Goal: Task Accomplishment & Management: Use online tool/utility

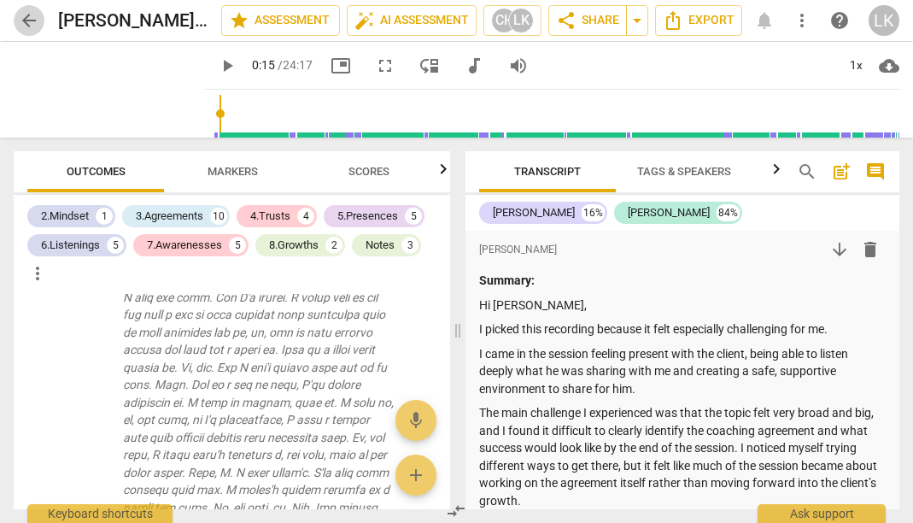
click at [20, 14] on span "arrow_back" at bounding box center [29, 20] width 20 height 20
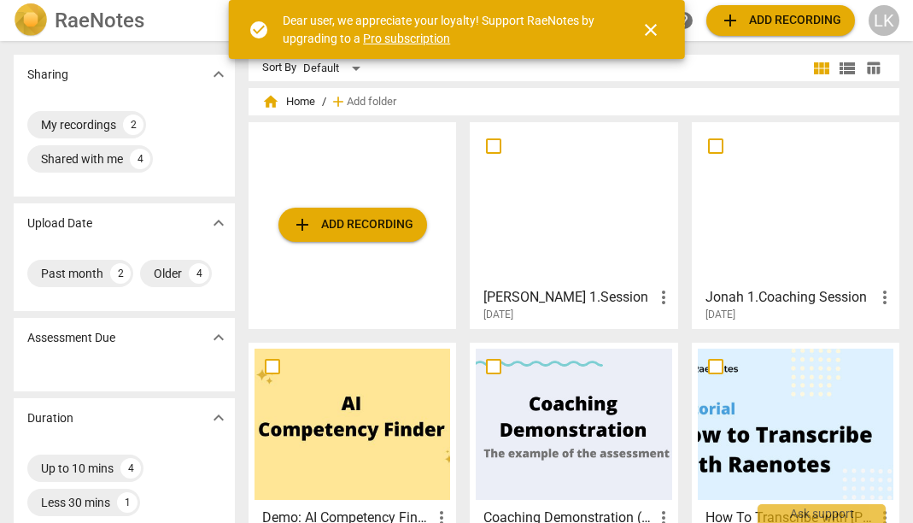
click at [646, 27] on span "close" at bounding box center [650, 30] width 20 height 20
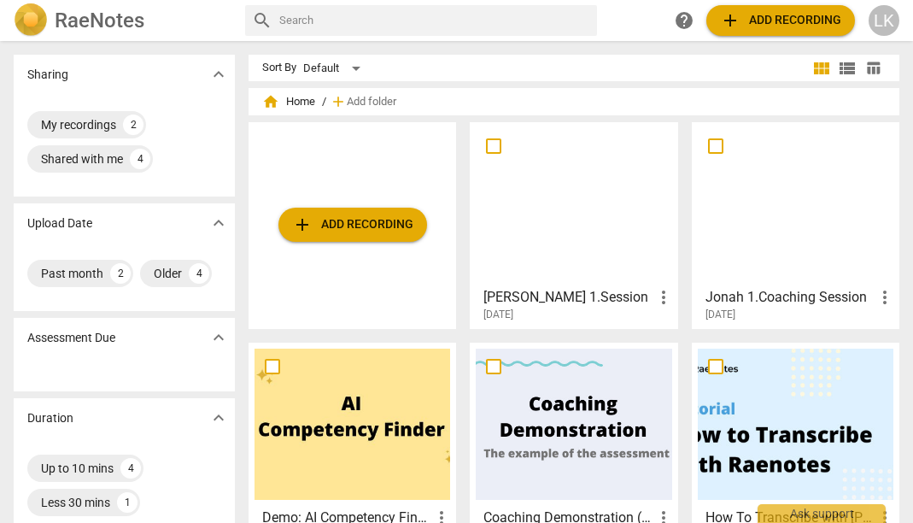
click at [798, 20] on span "add Add recording" at bounding box center [780, 20] width 121 height 20
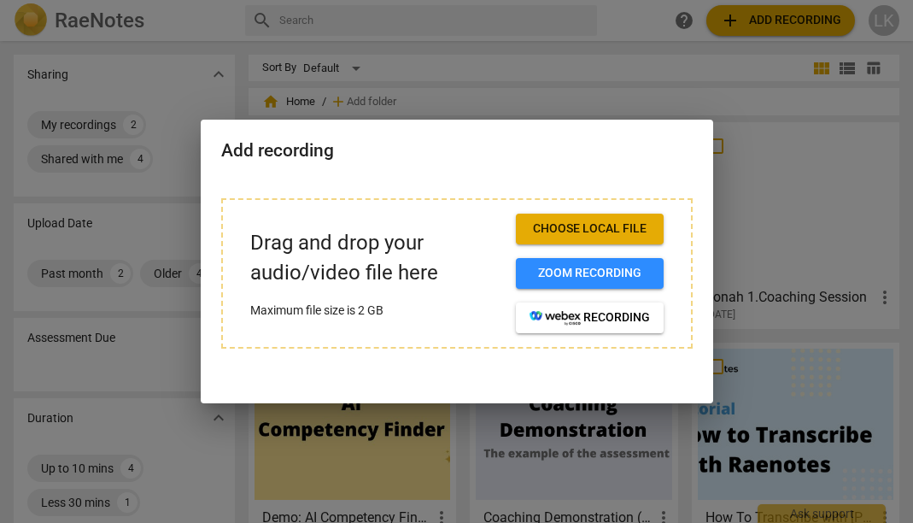
click at [617, 221] on span "Choose local file" at bounding box center [589, 228] width 120 height 17
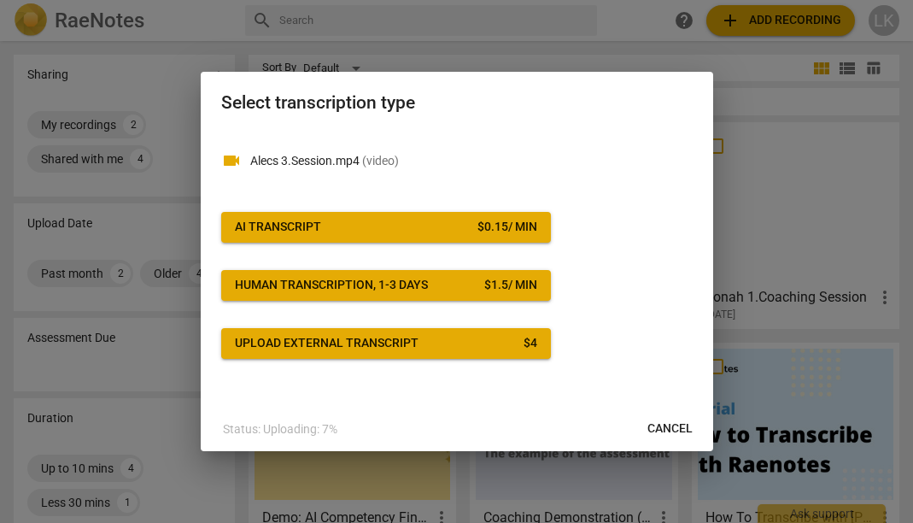
click at [482, 225] on div "$ 0.15 / min" at bounding box center [507, 227] width 60 height 17
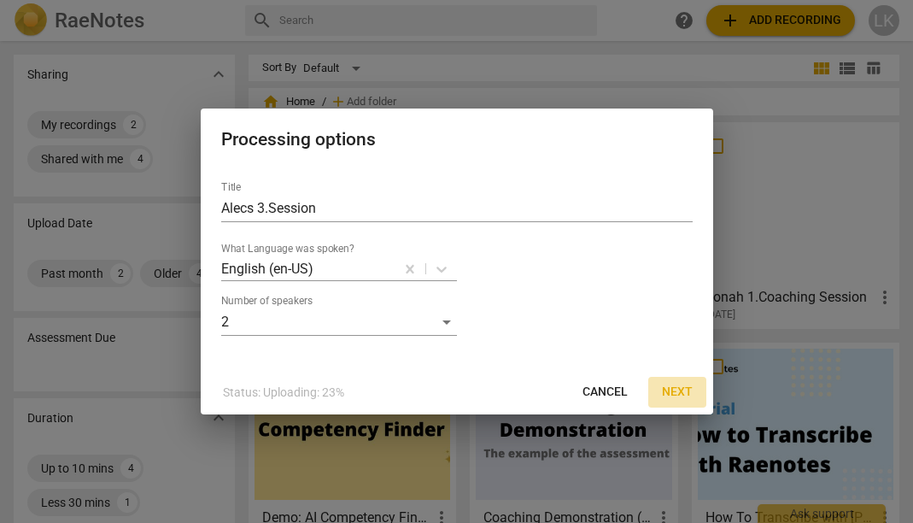
click at [672, 382] on button "Next" at bounding box center [677, 392] width 58 height 31
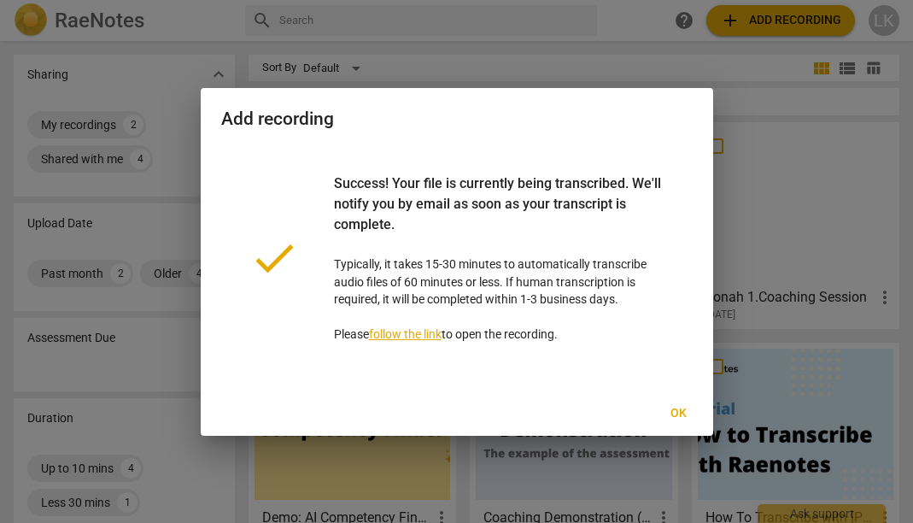
click at [681, 415] on span "Ok" at bounding box center [678, 413] width 27 height 17
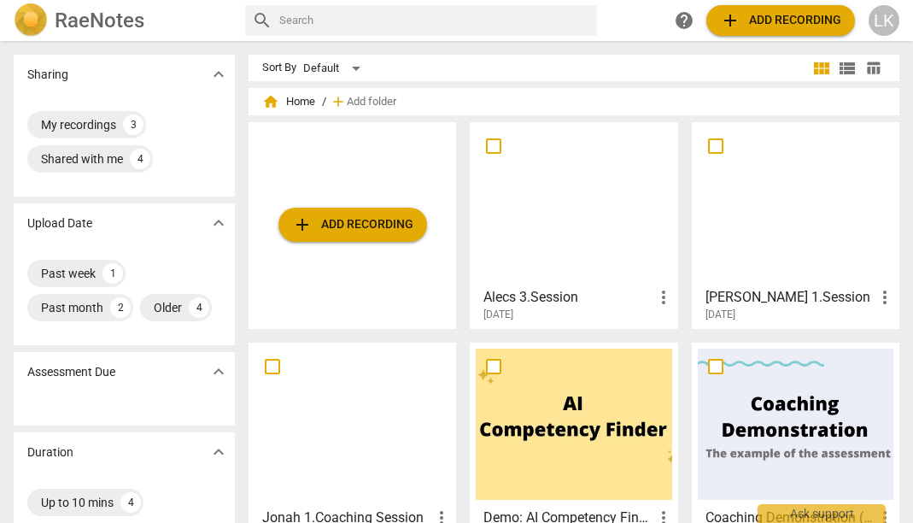
click at [537, 207] on div at bounding box center [574, 203] width 196 height 151
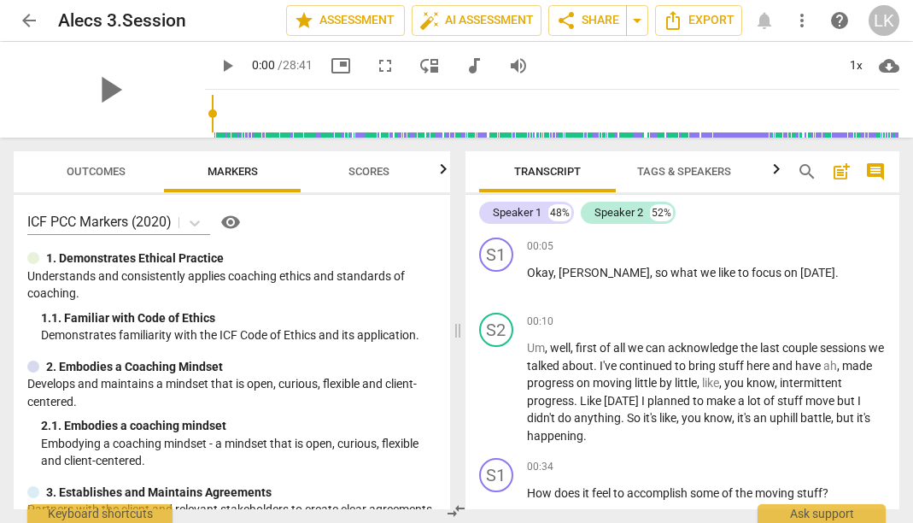
click at [557, 173] on span "Transcript" at bounding box center [547, 171] width 67 height 13
click at [28, 21] on span "arrow_back" at bounding box center [29, 20] width 20 height 20
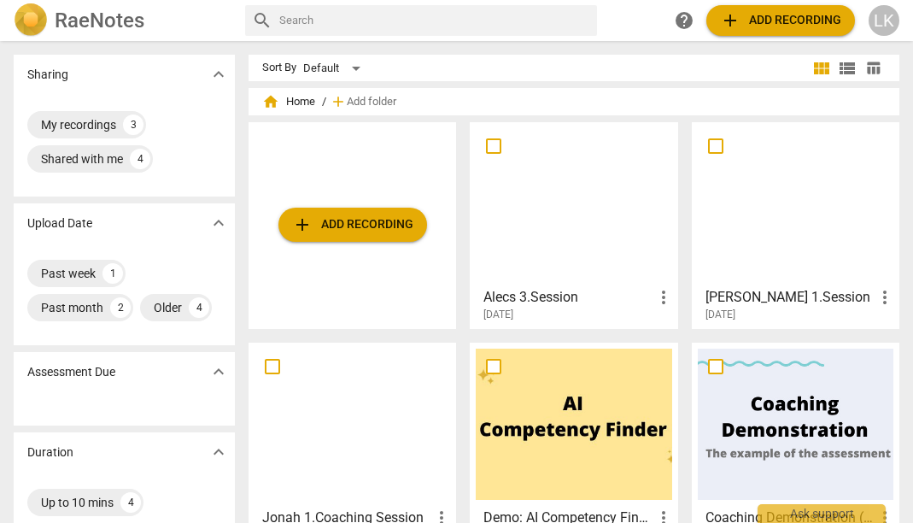
click at [628, 212] on div at bounding box center [574, 203] width 196 height 151
